Goal: Task Accomplishment & Management: Use online tool/utility

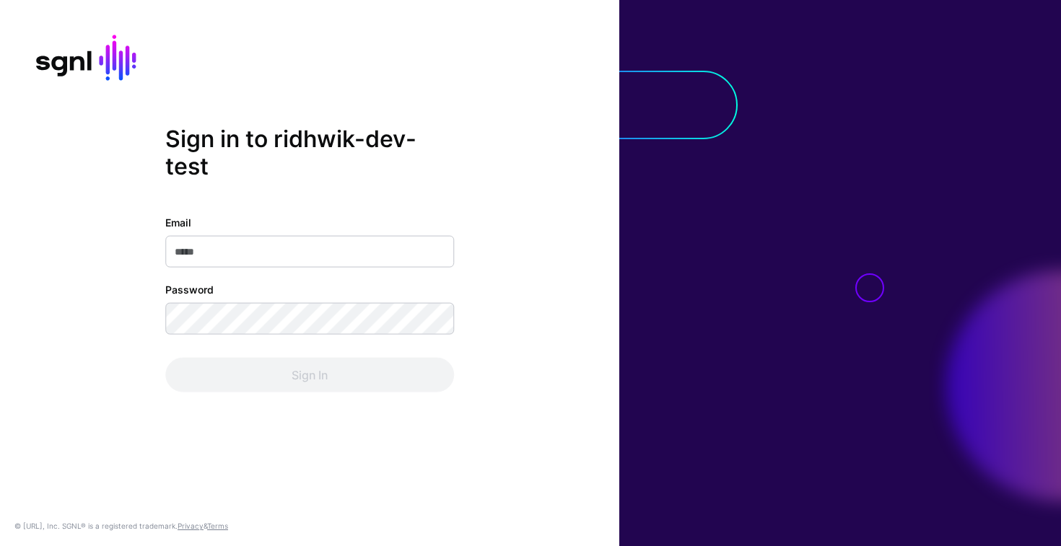
click at [236, 260] on input "Email" at bounding box center [309, 252] width 289 height 32
click at [0, 546] on com-1password-button at bounding box center [0, 546] width 0 height 0
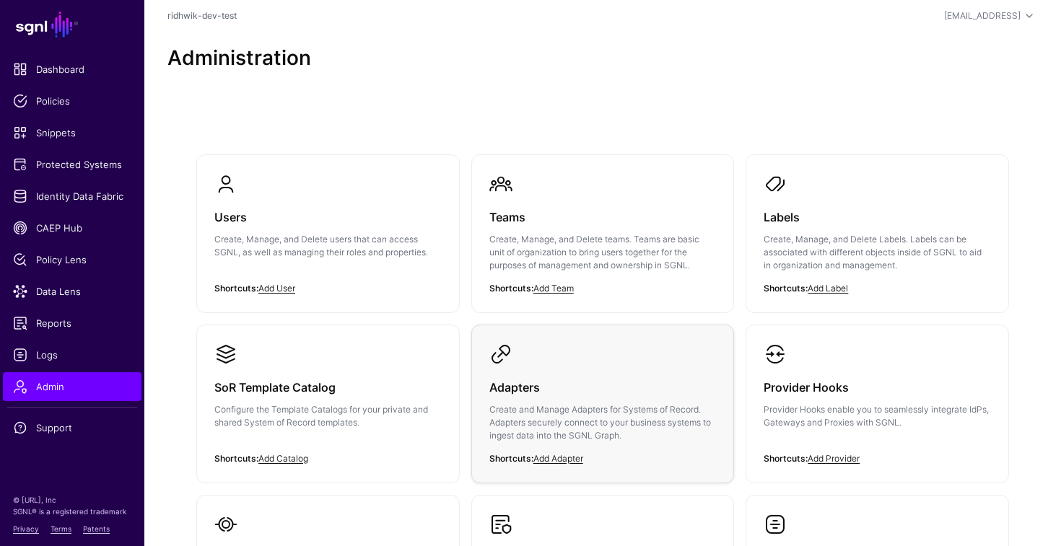
click at [555, 416] on p "Create and Manage Adapters for Systems of Record. Adapters securely connect to …" at bounding box center [602, 422] width 227 height 39
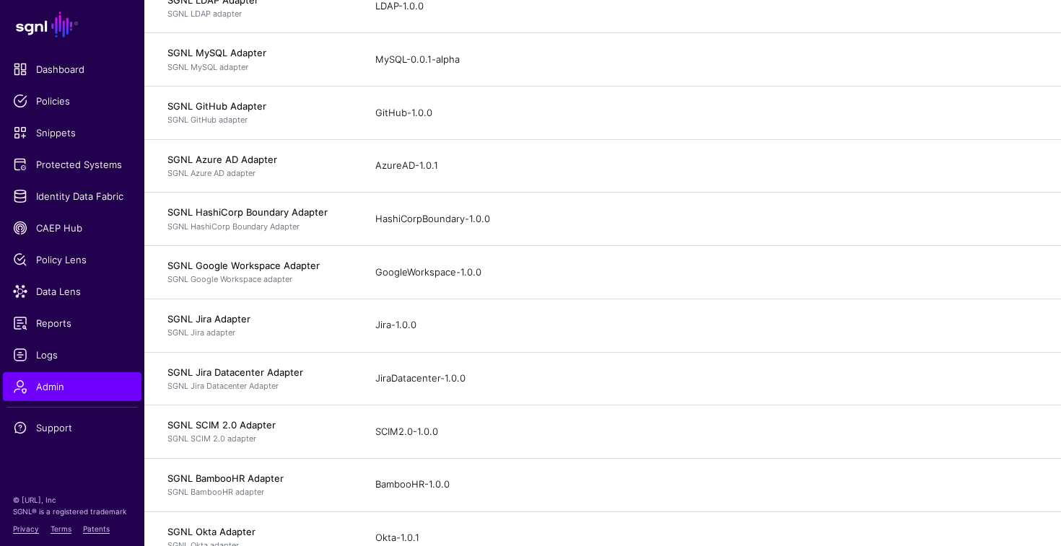
scroll to position [625, 0]
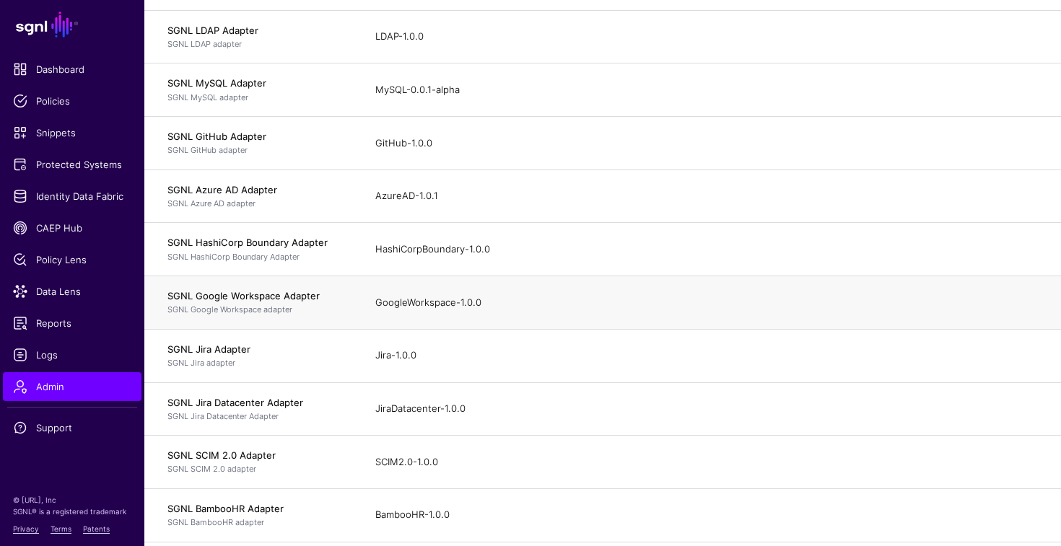
click at [286, 300] on h4 "SGNL Google Workspace Adapter" at bounding box center [256, 295] width 179 height 13
click at [64, 166] on span "Protected Systems" at bounding box center [72, 164] width 118 height 14
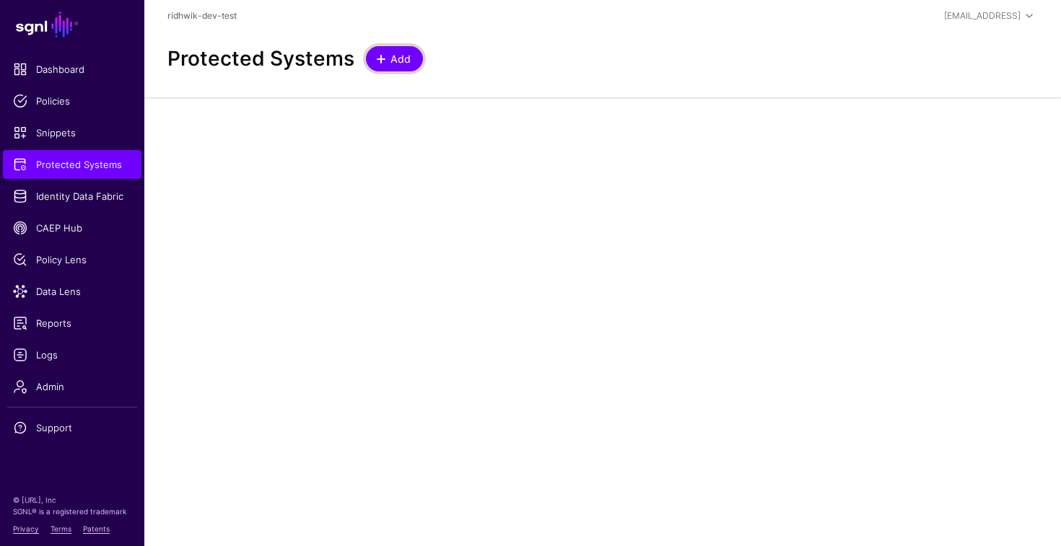
click at [398, 61] on span "Add" at bounding box center [401, 58] width 24 height 15
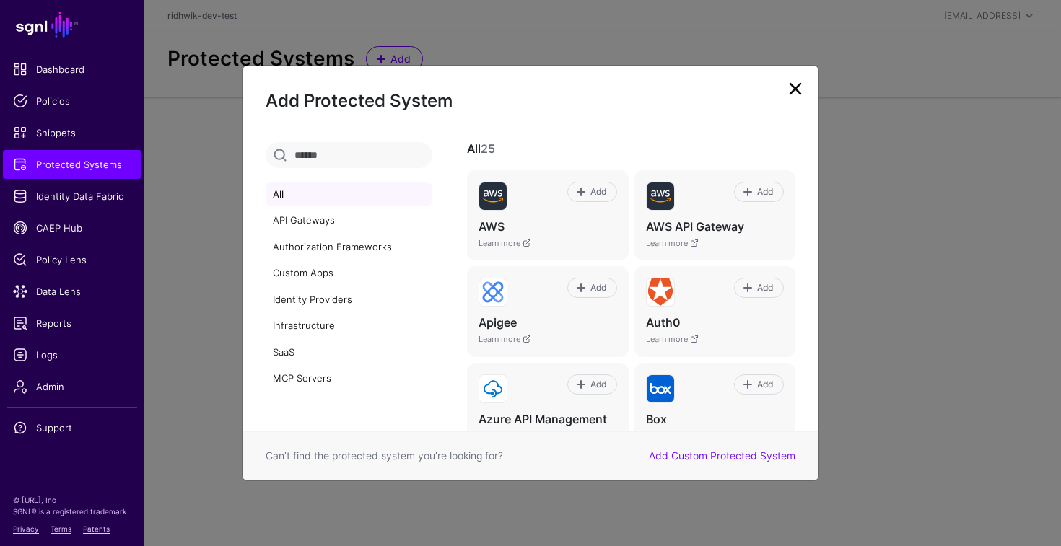
click at [346, 159] on input "text" at bounding box center [349, 155] width 167 height 26
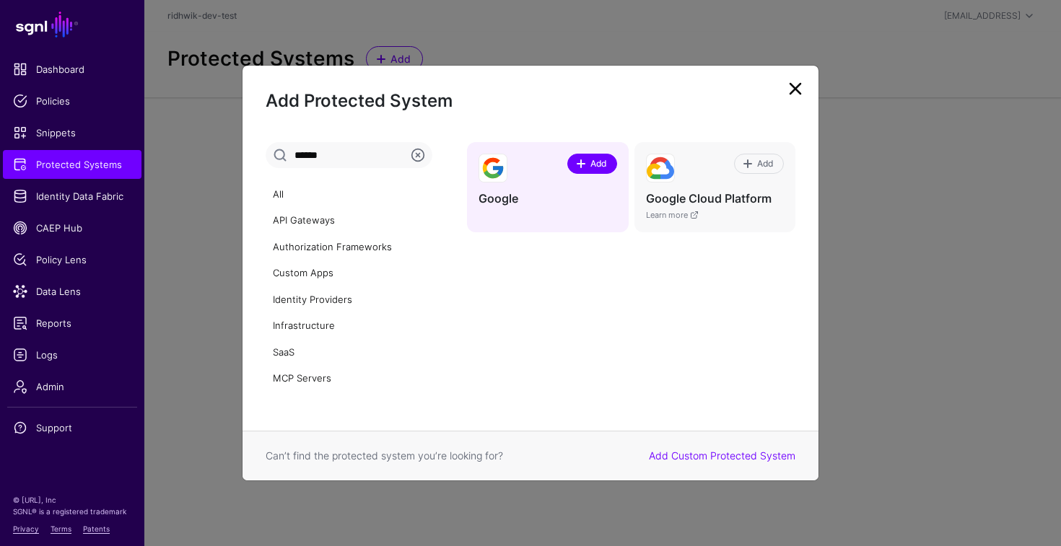
type input "******"
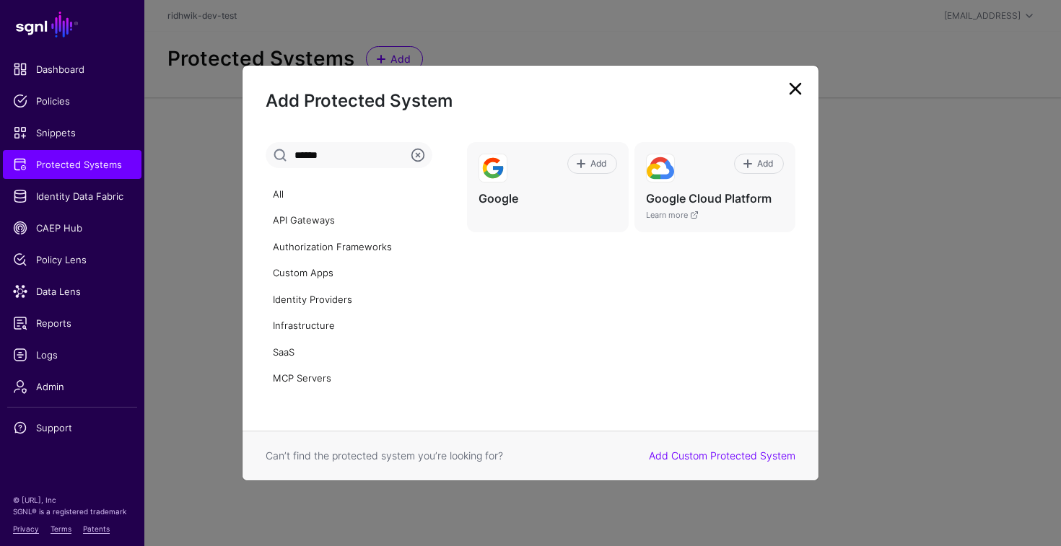
click at [805, 91] on link at bounding box center [795, 88] width 23 height 23
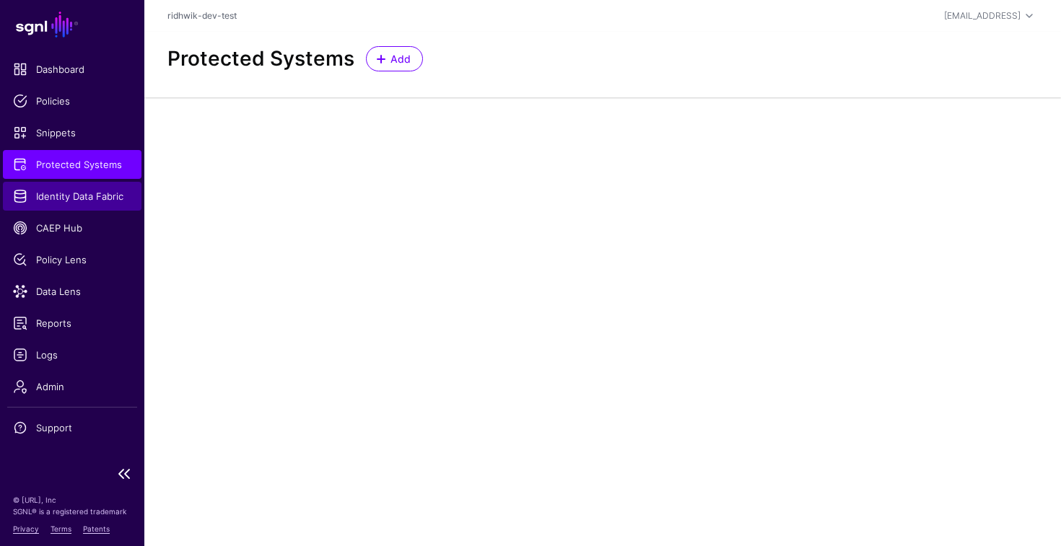
click at [79, 192] on span "Identity Data Fabric" at bounding box center [72, 196] width 118 height 14
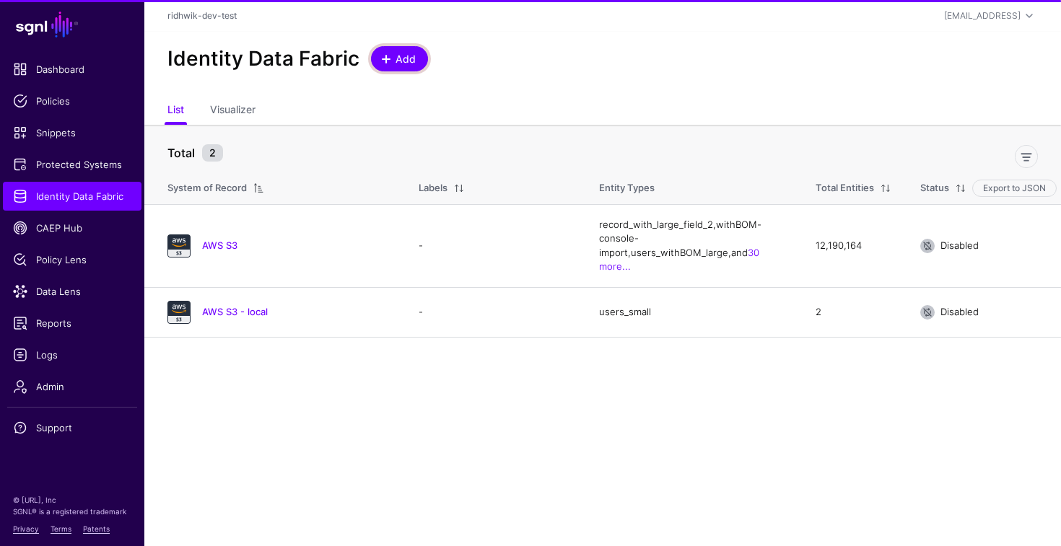
click at [403, 52] on span "Add" at bounding box center [406, 58] width 24 height 15
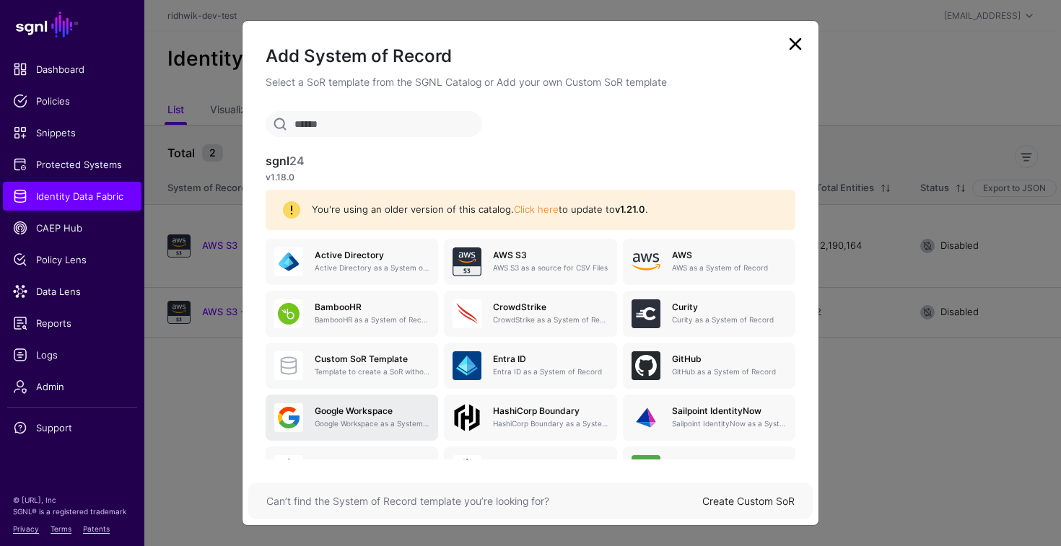
click at [325, 422] on p "Google Workspace as a System of Record" at bounding box center [372, 424] width 115 height 11
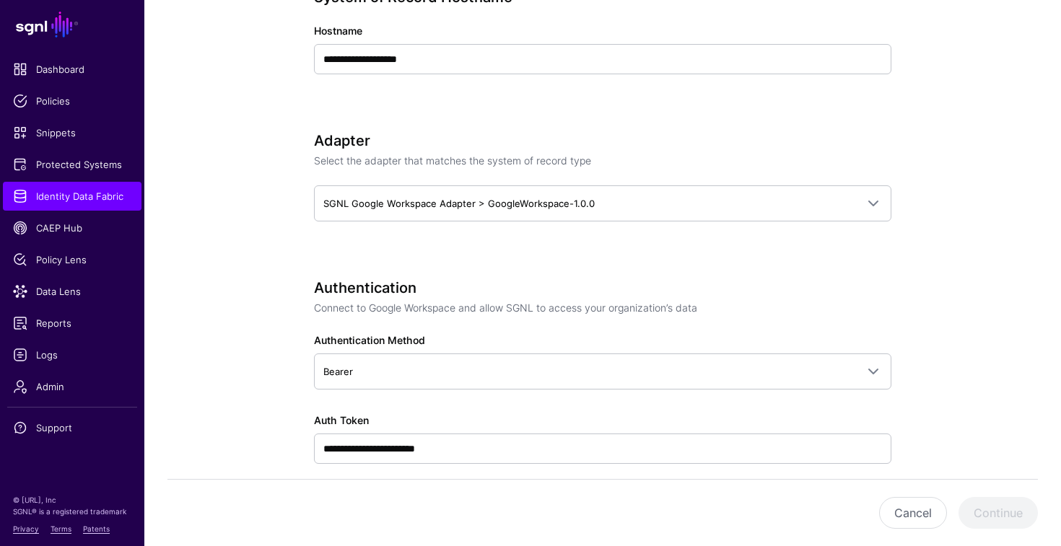
scroll to position [650, 0]
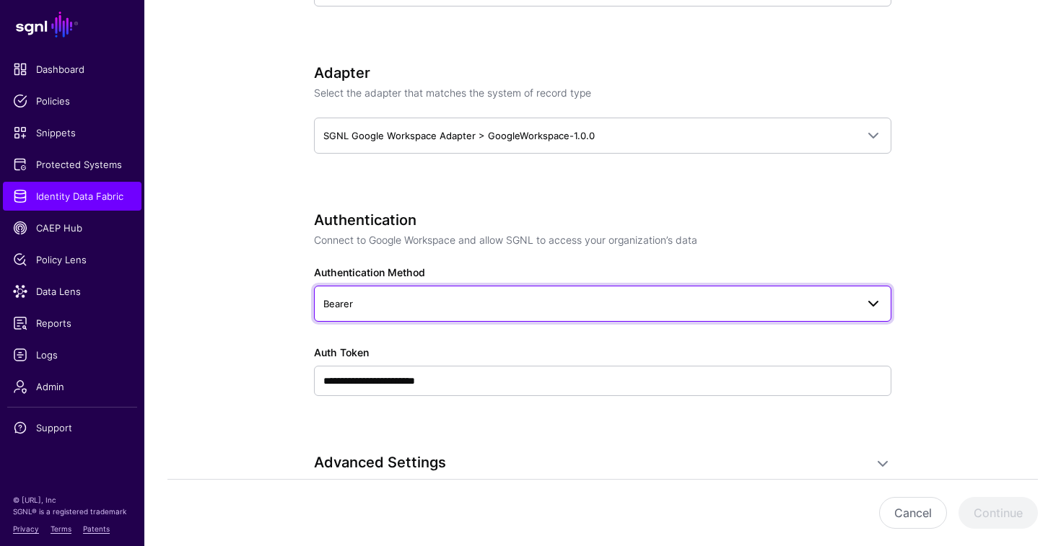
click at [590, 299] on span "Bearer" at bounding box center [589, 304] width 533 height 16
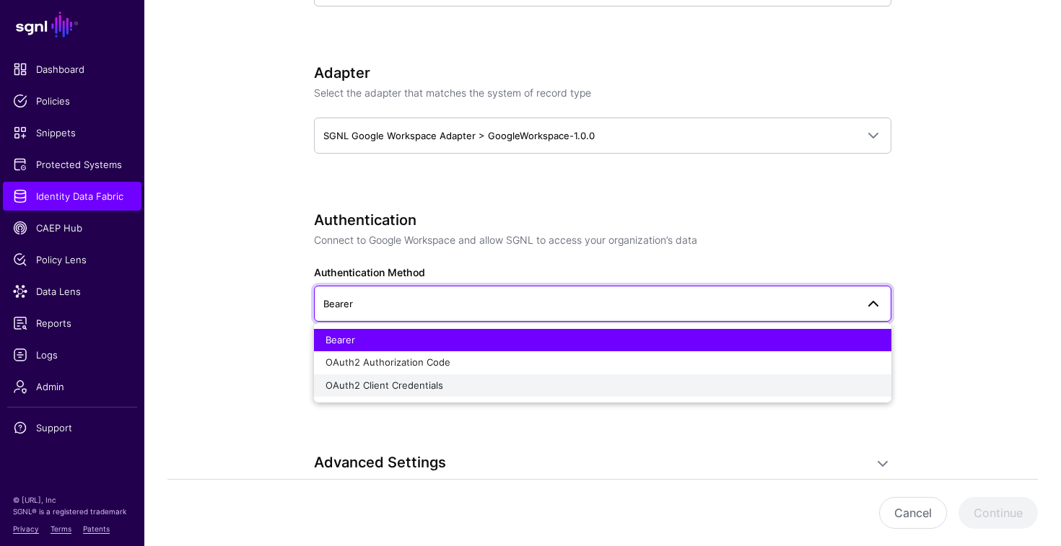
click at [443, 389] on div "OAuth2 Client Credentials" at bounding box center [602, 386] width 554 height 14
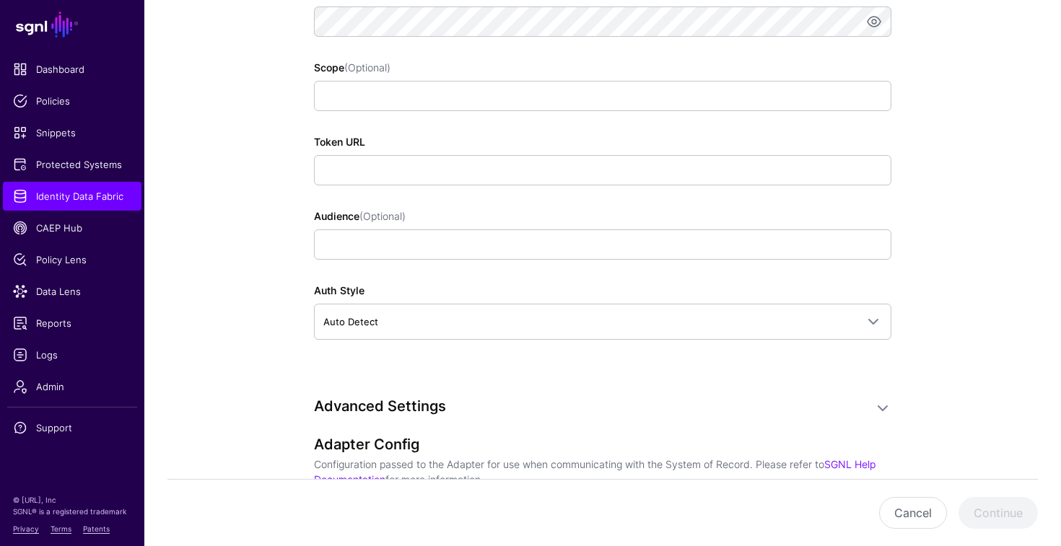
scroll to position [922, 0]
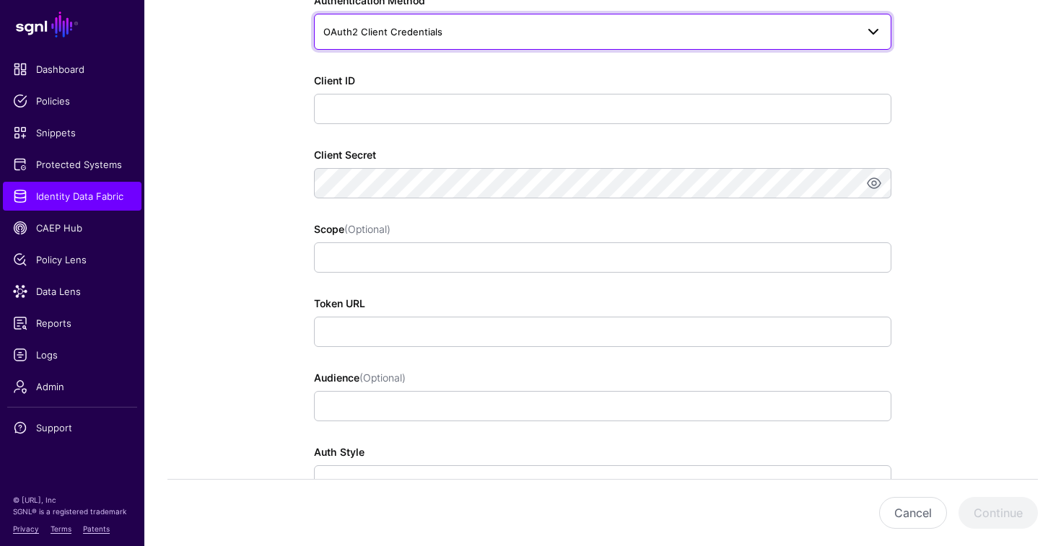
click at [426, 48] on link "OAuth2 Client Credentials" at bounding box center [602, 32] width 577 height 36
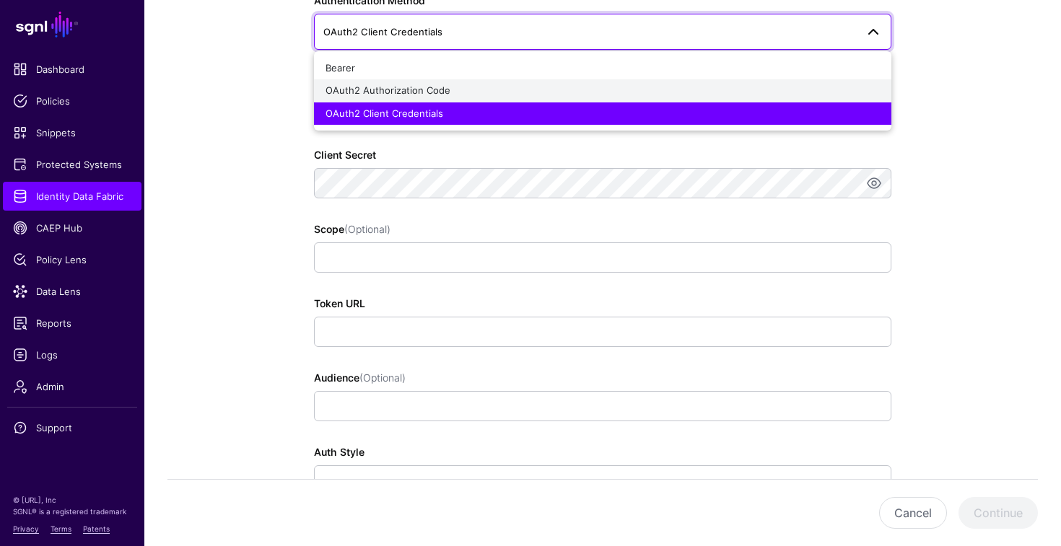
click at [410, 85] on span "OAuth2 Authorization Code" at bounding box center [387, 90] width 125 height 12
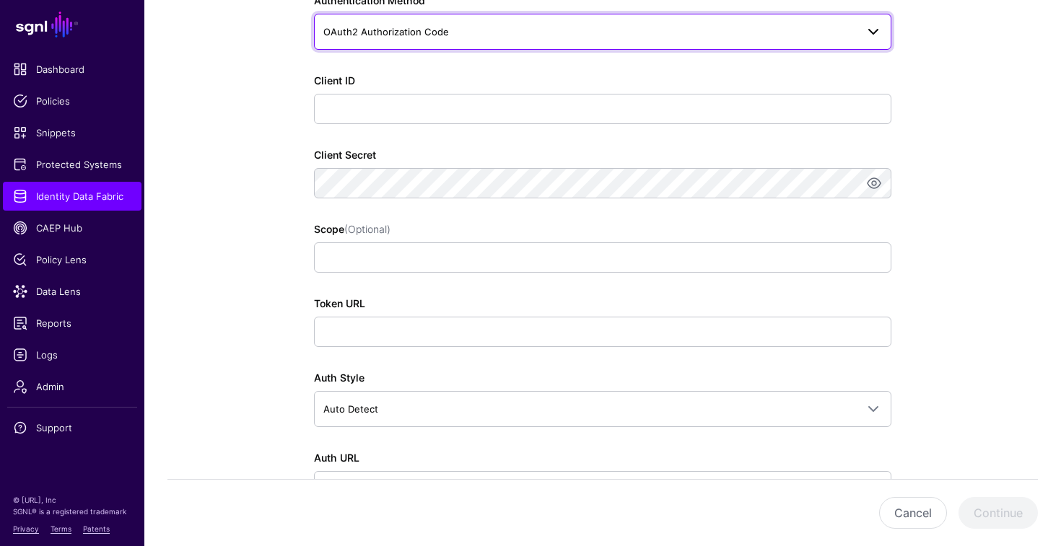
click at [426, 25] on span "OAuth2 Authorization Code" at bounding box center [589, 32] width 533 height 16
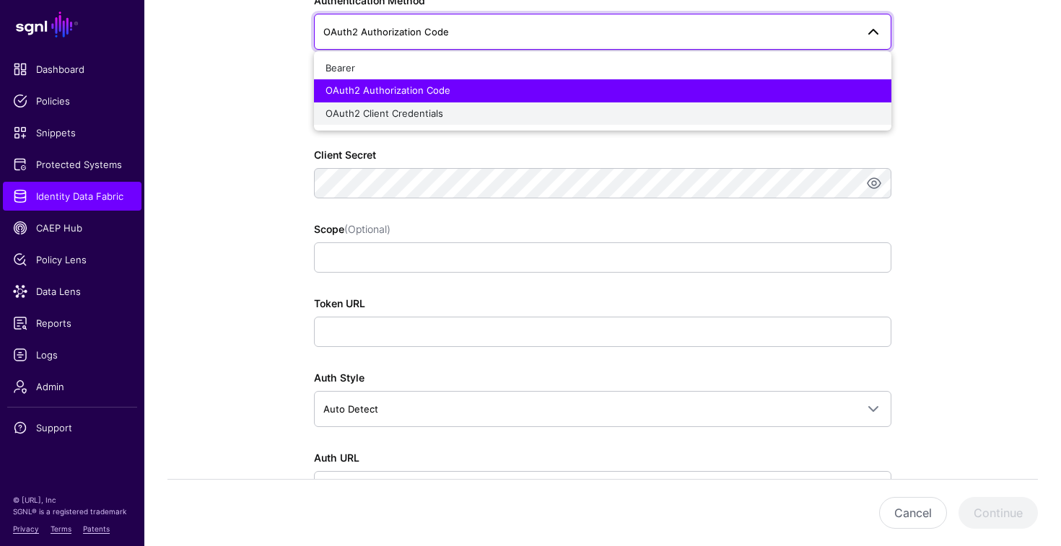
click at [388, 113] on span "OAuth2 Client Credentials" at bounding box center [384, 114] width 118 height 12
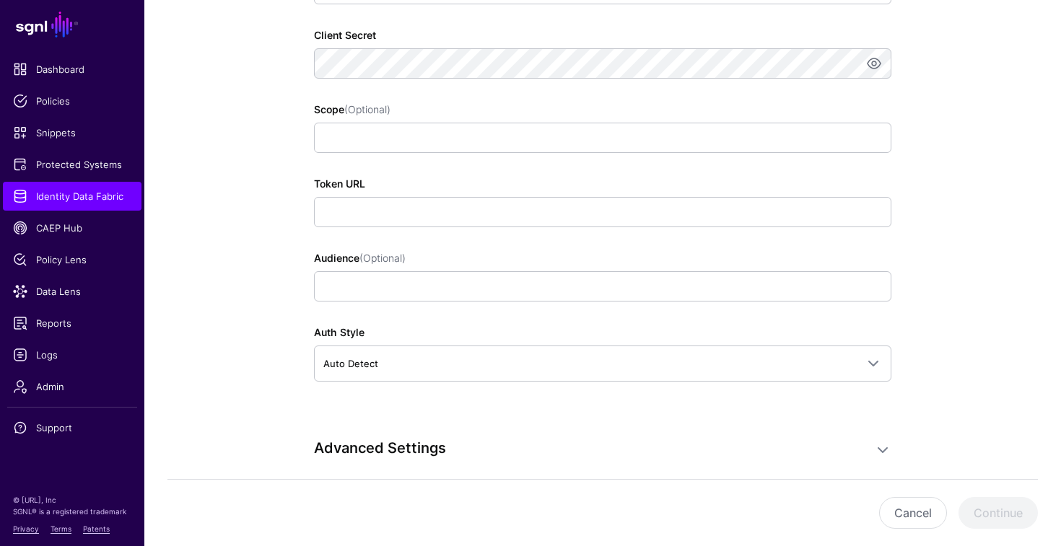
scroll to position [1048, 0]
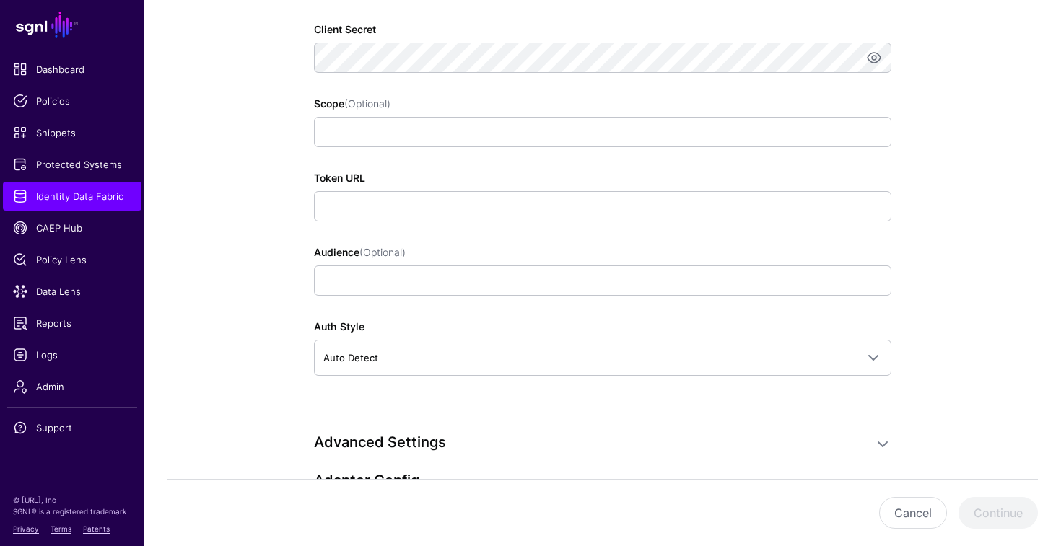
click at [344, 381] on div "Authentication Connect to Google Workspace and allow SGNL to access your organi…" at bounding box center [602, 115] width 577 height 603
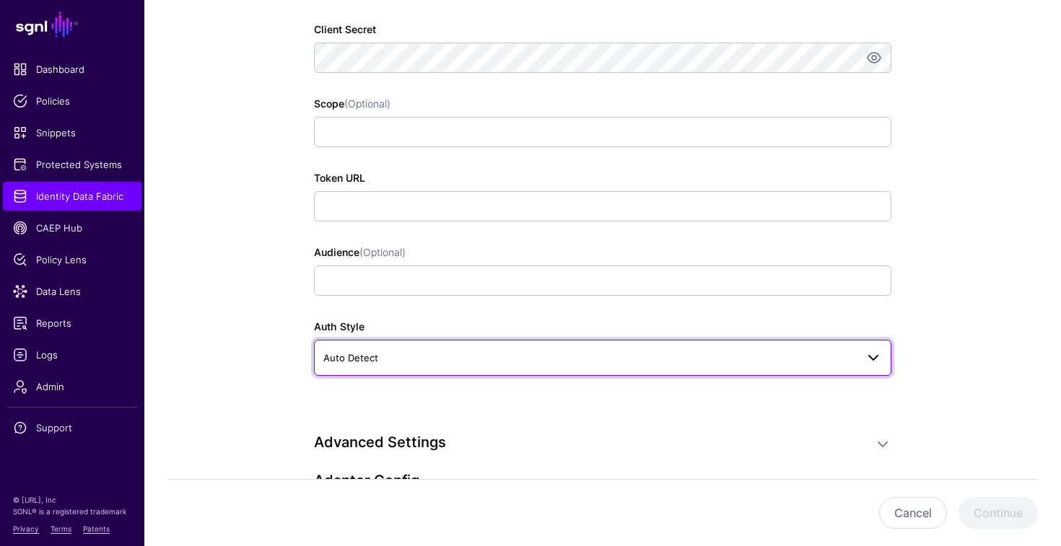
click at [344, 375] on link "Auto Detect" at bounding box center [602, 358] width 577 height 36
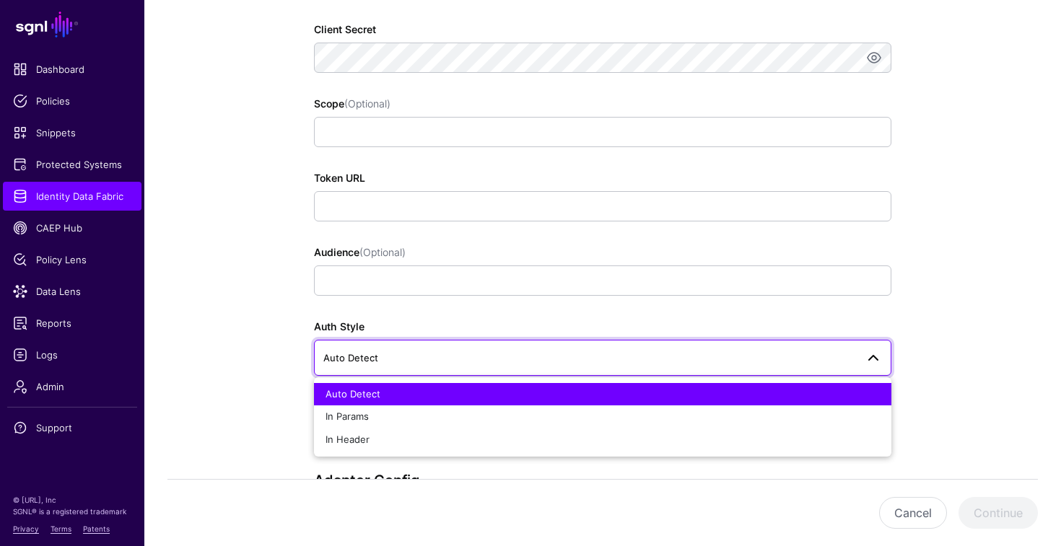
click at [344, 375] on link "Auto Detect" at bounding box center [602, 358] width 577 height 36
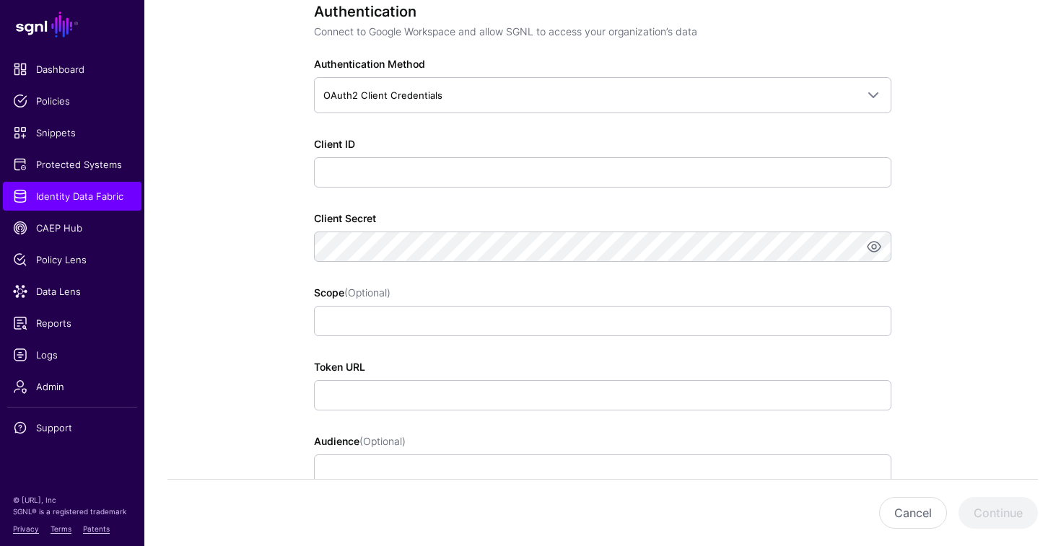
scroll to position [722, 0]
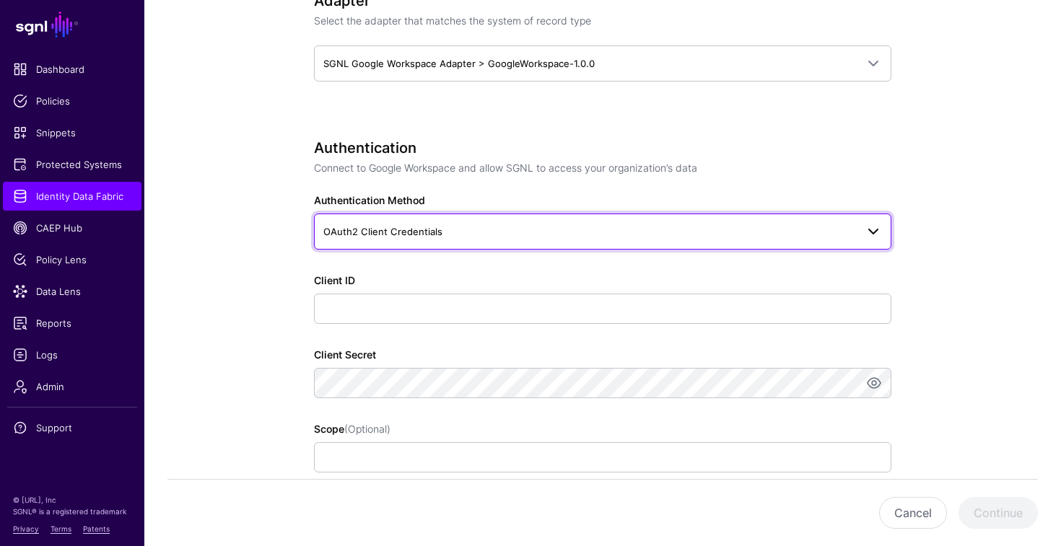
click at [403, 239] on span "OAuth2 Client Credentials" at bounding box center [602, 231] width 559 height 17
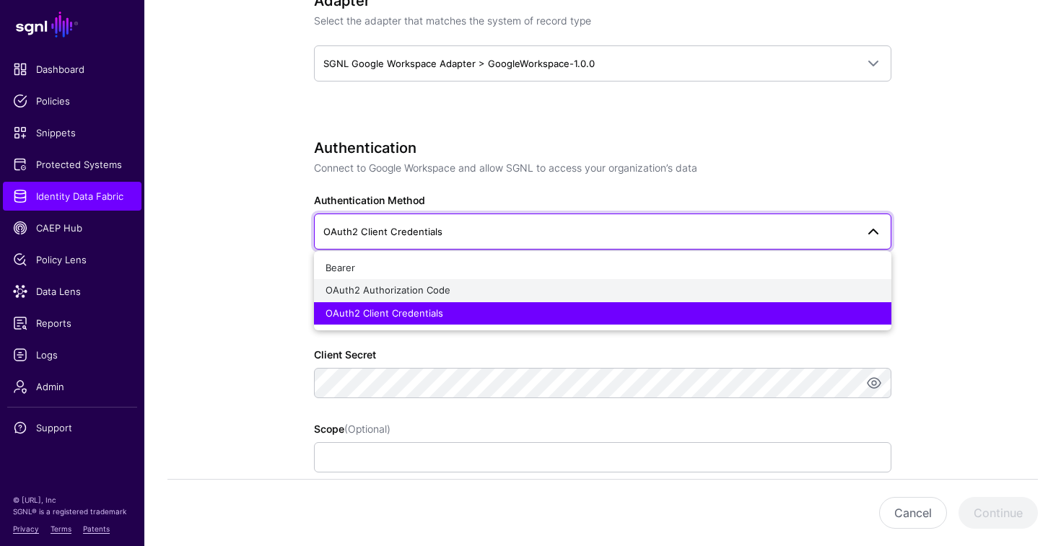
click at [372, 286] on span "OAuth2 Authorization Code" at bounding box center [387, 290] width 125 height 12
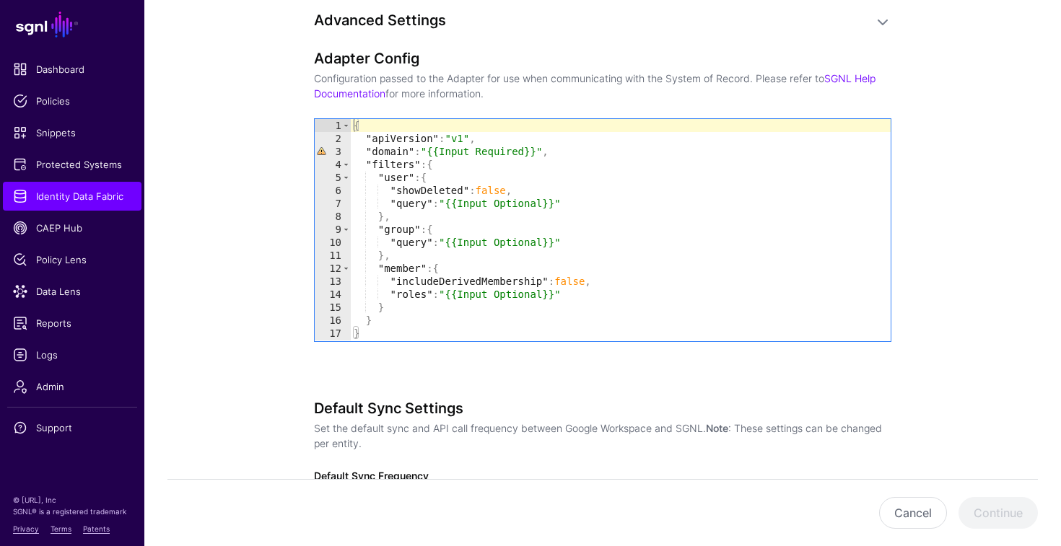
scroll to position [1588, 0]
